Goal: Task Accomplishment & Management: Manage account settings

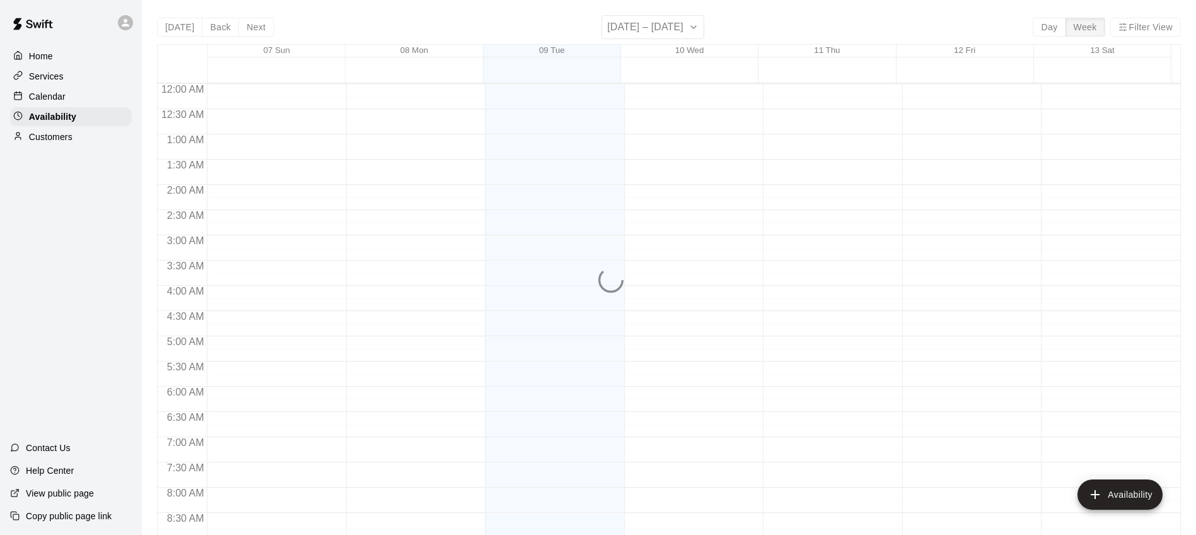
scroll to position [528, 0]
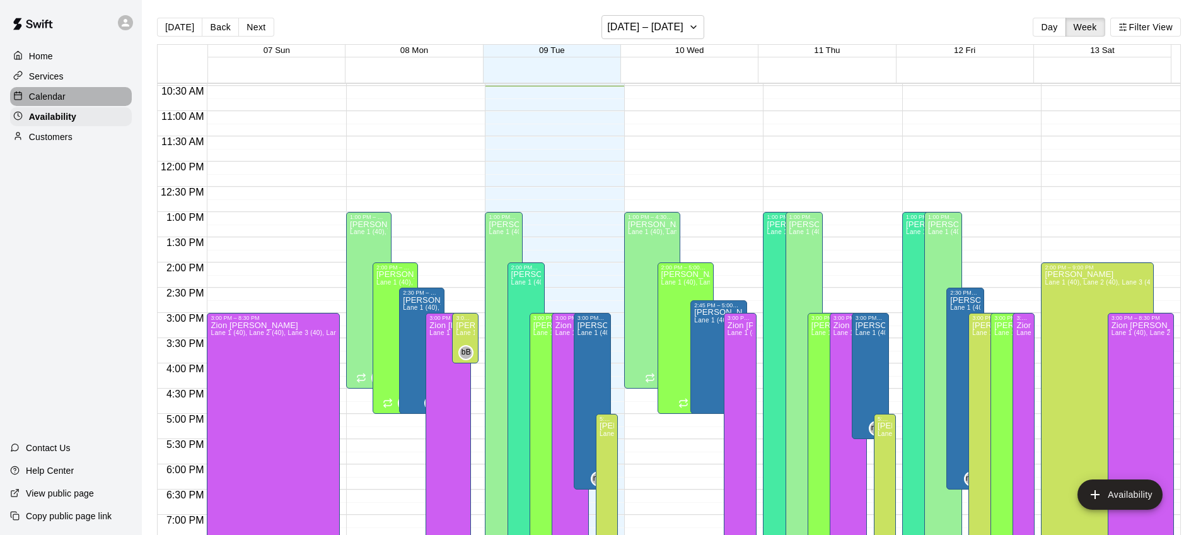
click at [66, 89] on div "Calendar" at bounding box center [71, 96] width 122 height 19
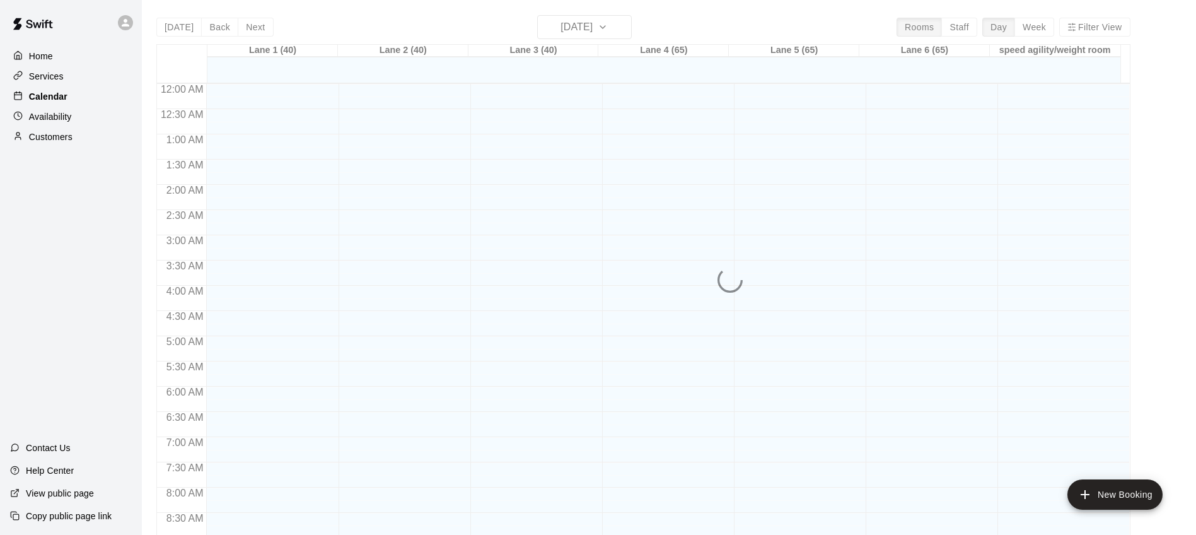
scroll to position [531, 0]
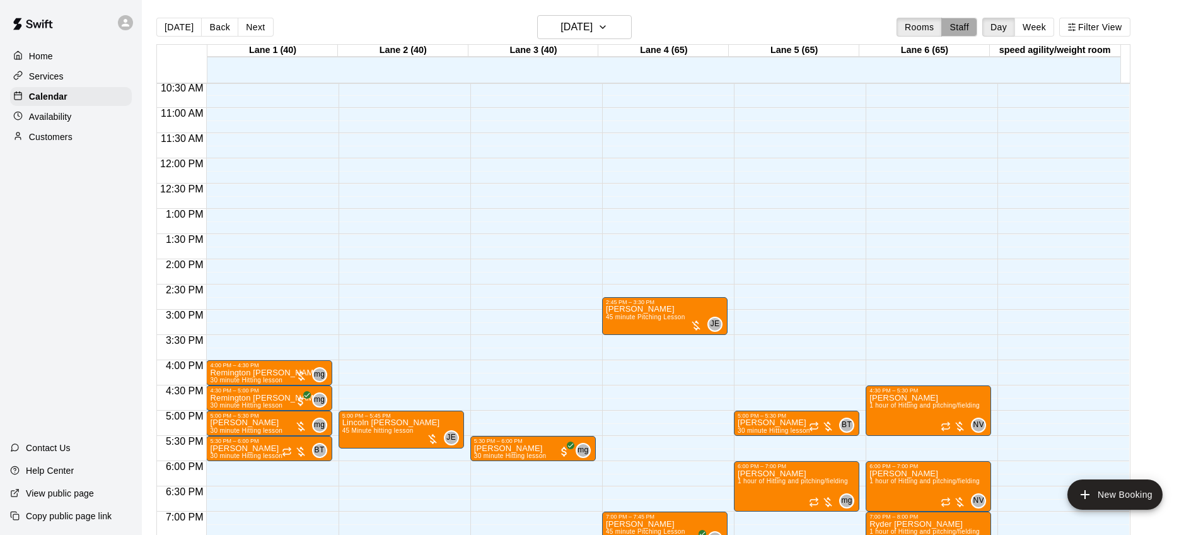
click at [962, 28] on button "Staff" at bounding box center [960, 27] width 36 height 19
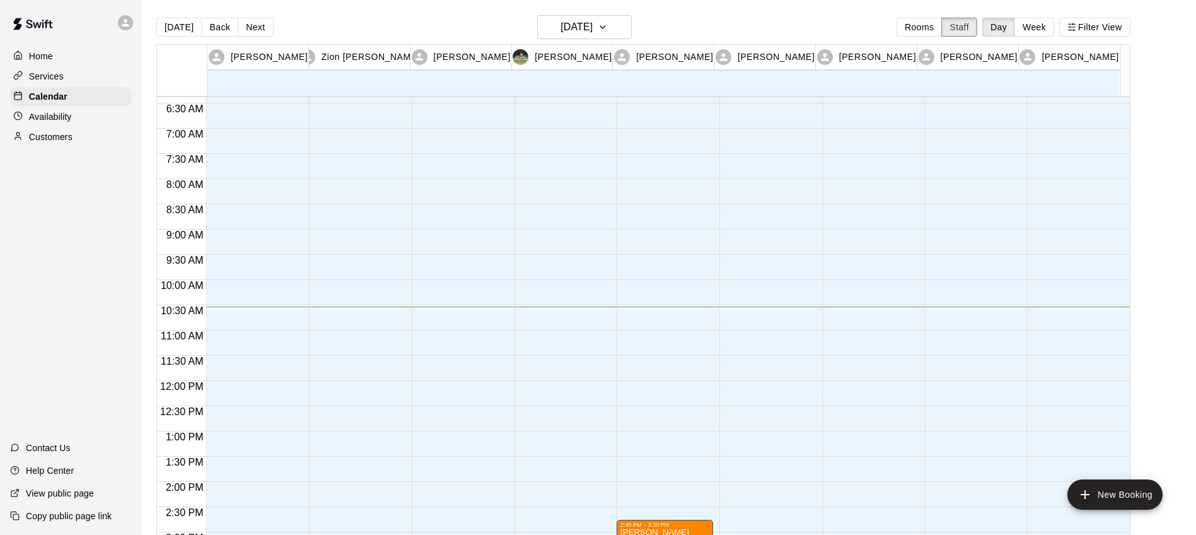
scroll to position [0, 0]
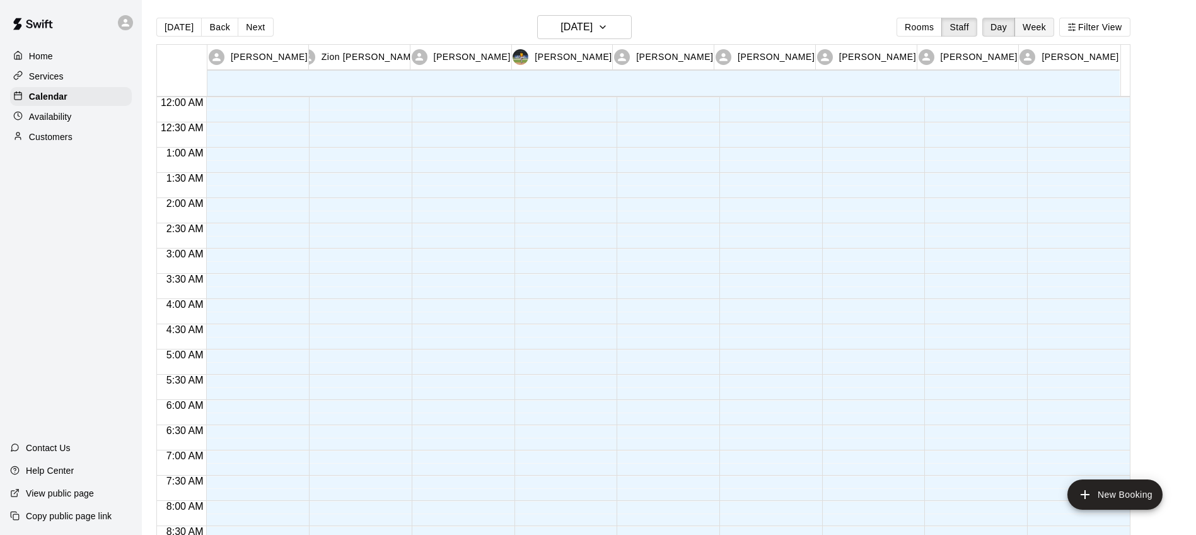
click at [1043, 22] on button "Week" at bounding box center [1035, 27] width 40 height 19
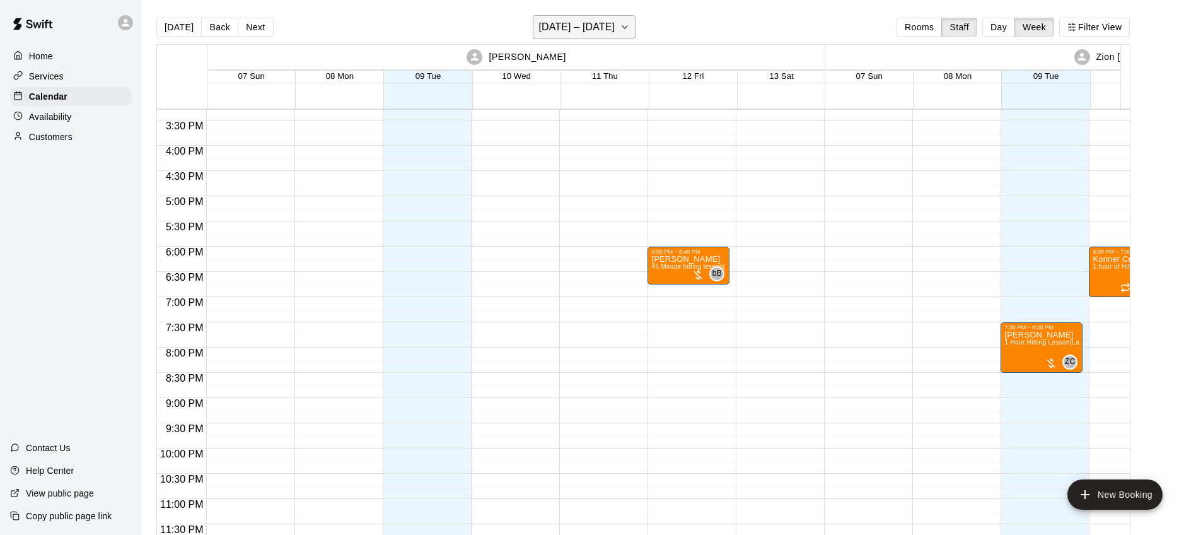
click at [615, 30] on h6 "[DATE] – [DATE]" at bounding box center [577, 27] width 76 height 18
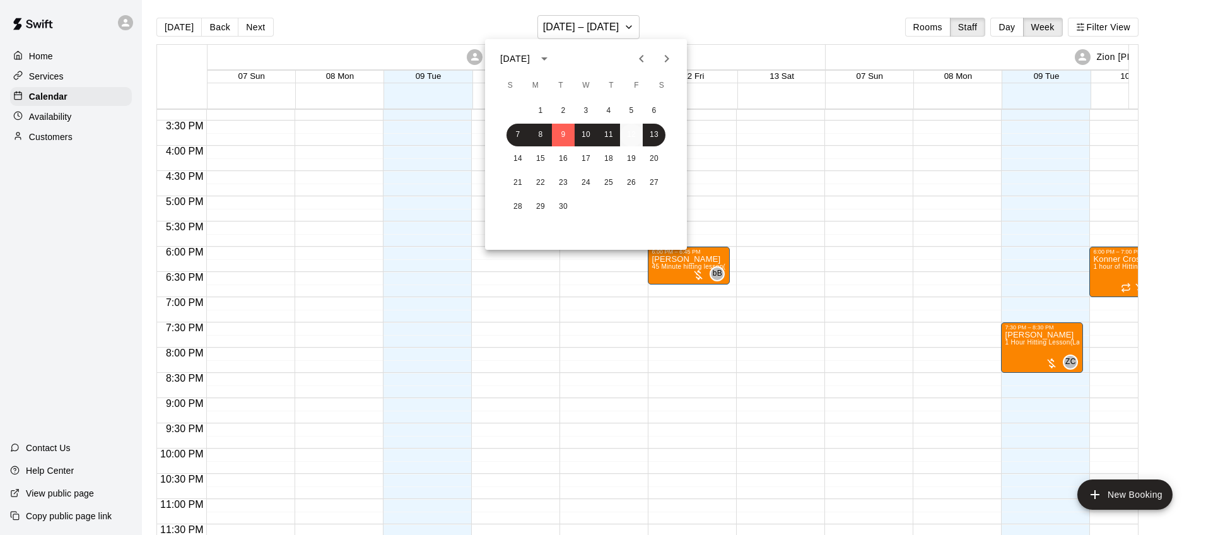
click at [631, 134] on button "12" at bounding box center [631, 135] width 23 height 23
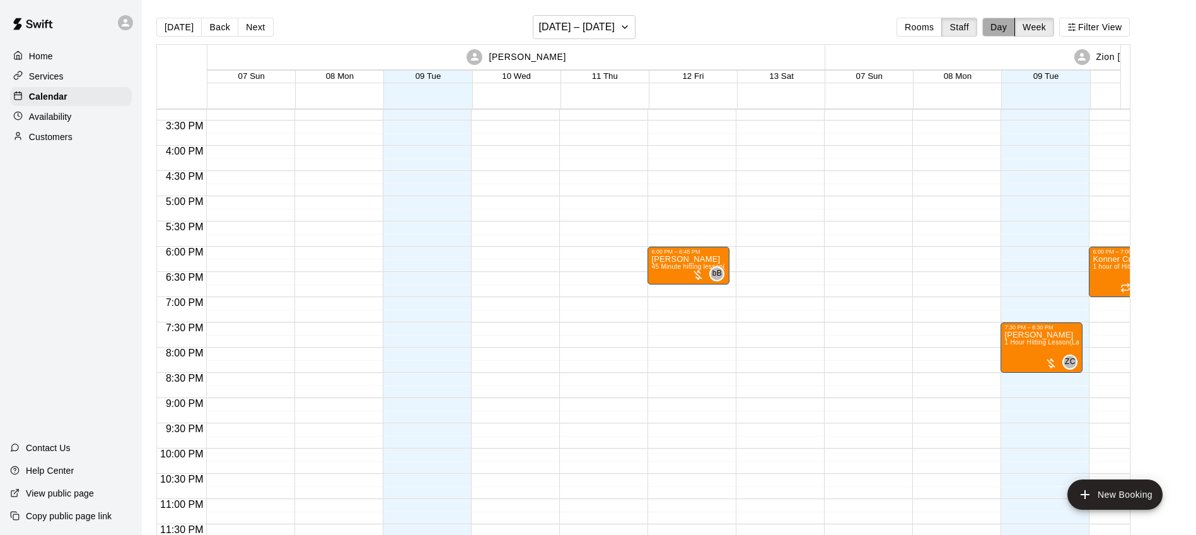
click at [994, 25] on button "Day" at bounding box center [999, 27] width 33 height 19
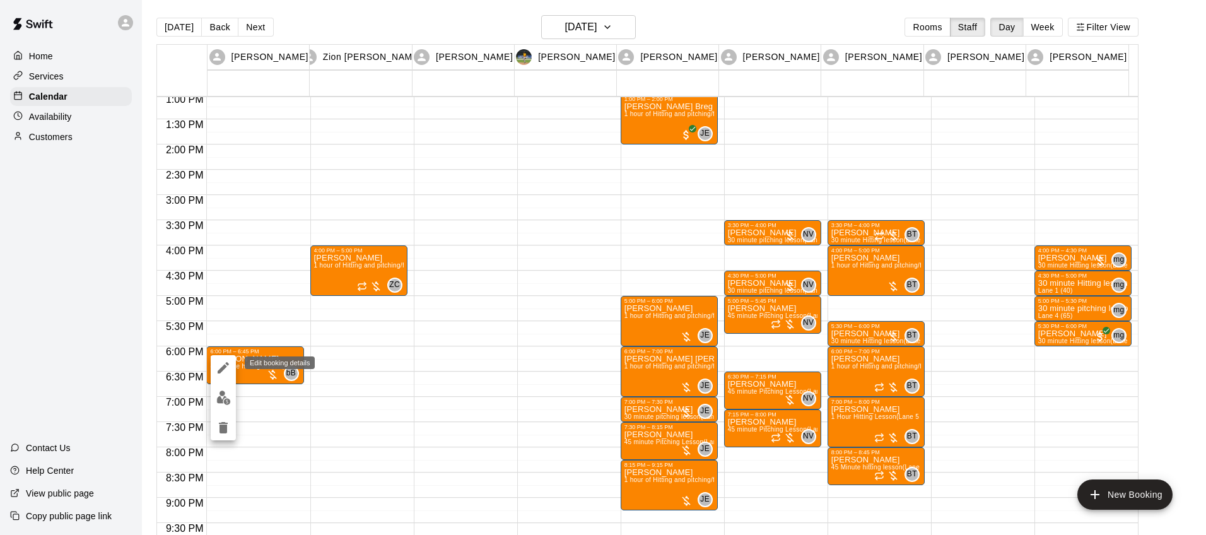
click at [222, 361] on icon "edit" at bounding box center [223, 367] width 15 height 15
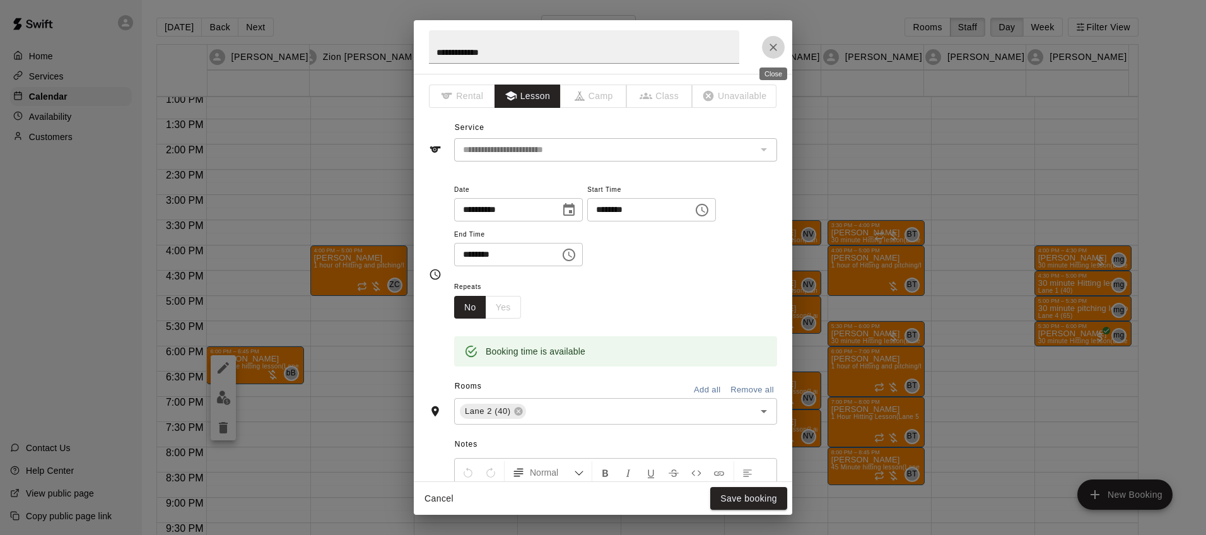
click at [774, 41] on icon "Close" at bounding box center [773, 47] width 13 height 13
